Goal: Transaction & Acquisition: Purchase product/service

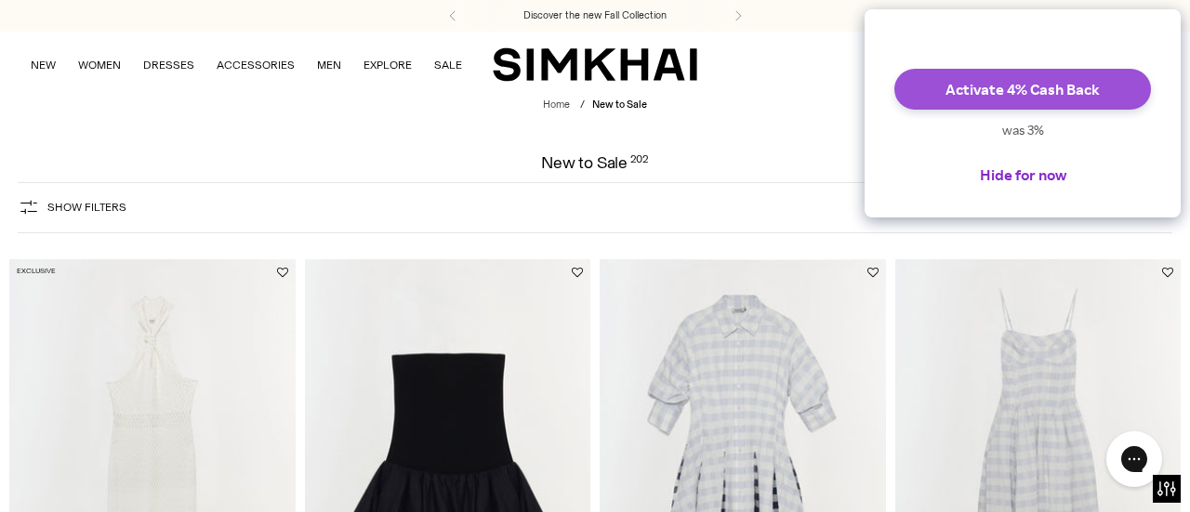
click at [1080, 110] on button "Activate 4% Cash Back" at bounding box center [1022, 89] width 257 height 41
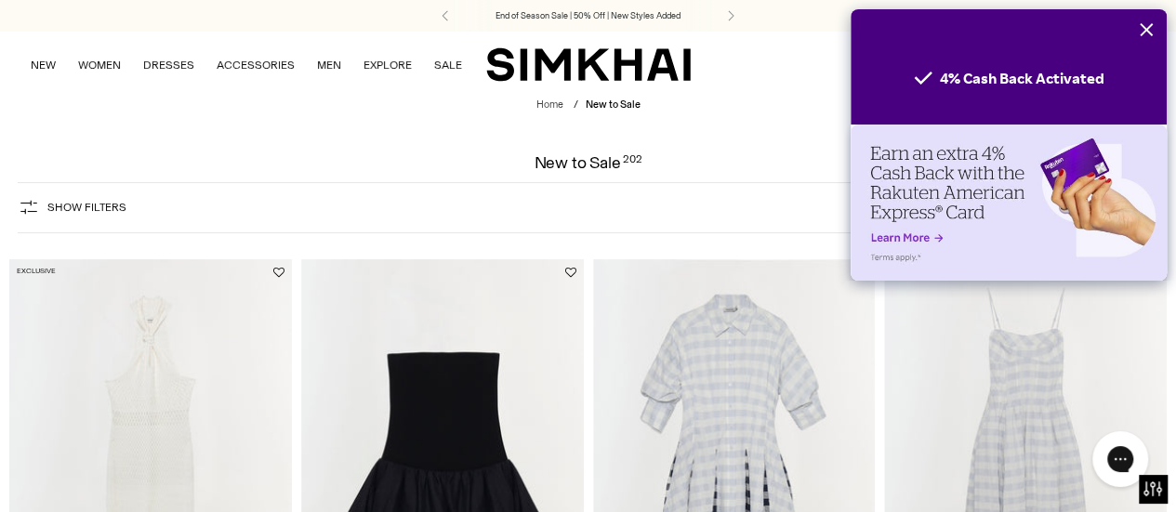
click at [1146, 31] on icon "Close" at bounding box center [1146, 29] width 13 height 13
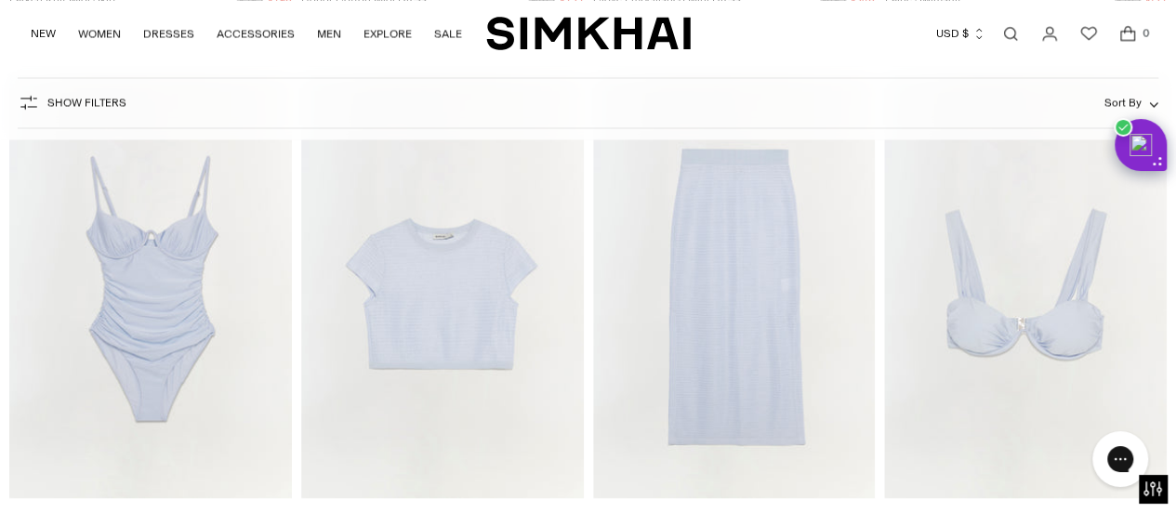
scroll to position [12113, 0]
click at [0, 0] on img "Nicky Midi Skirt" at bounding box center [0, 0] width 0 height 0
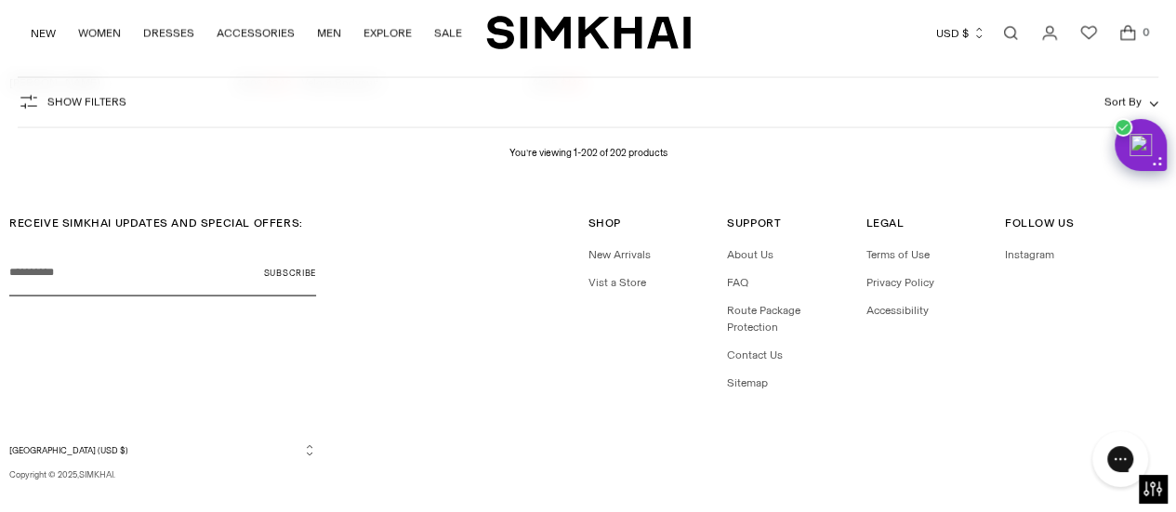
scroll to position [26488, 0]
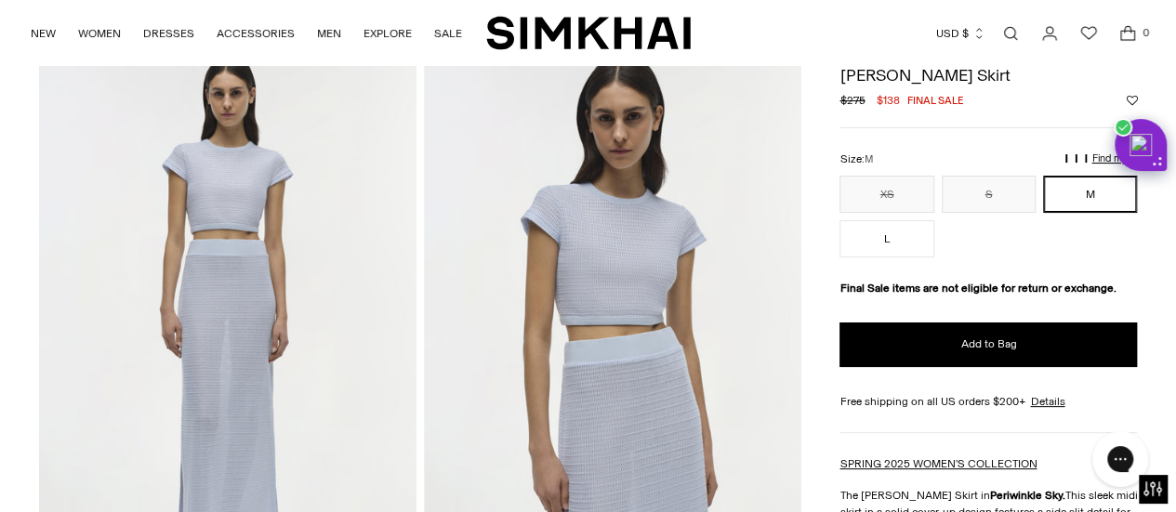
scroll to position [108, 0]
